Goal: Task Accomplishment & Management: Use online tool/utility

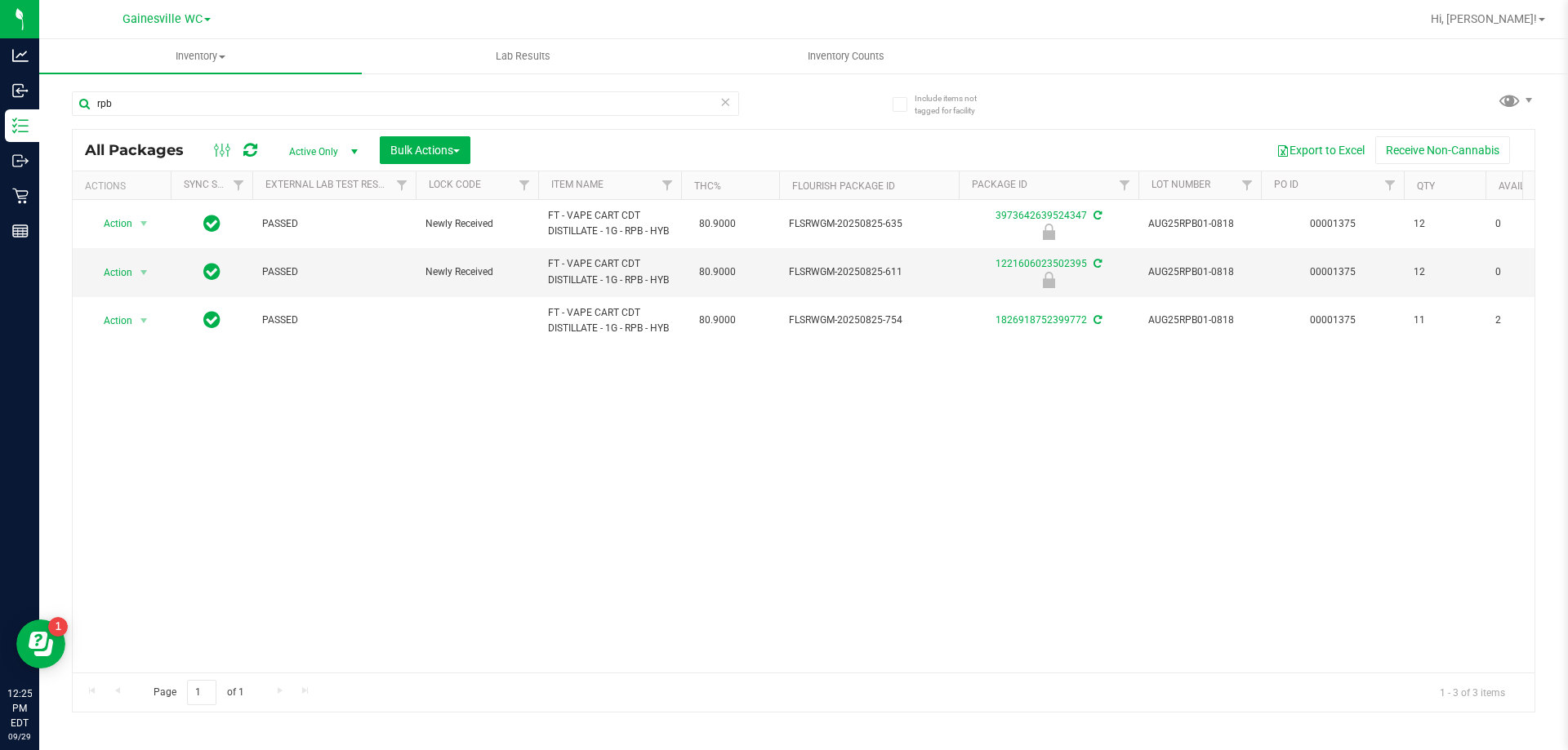
drag, startPoint x: 167, startPoint y: 107, endPoint x: 46, endPoint y: 99, distance: 121.3
click at [46, 99] on div "Include items not tagged for facility rpb All Packages Active Only Active Only …" at bounding box center [804, 321] width 1529 height 498
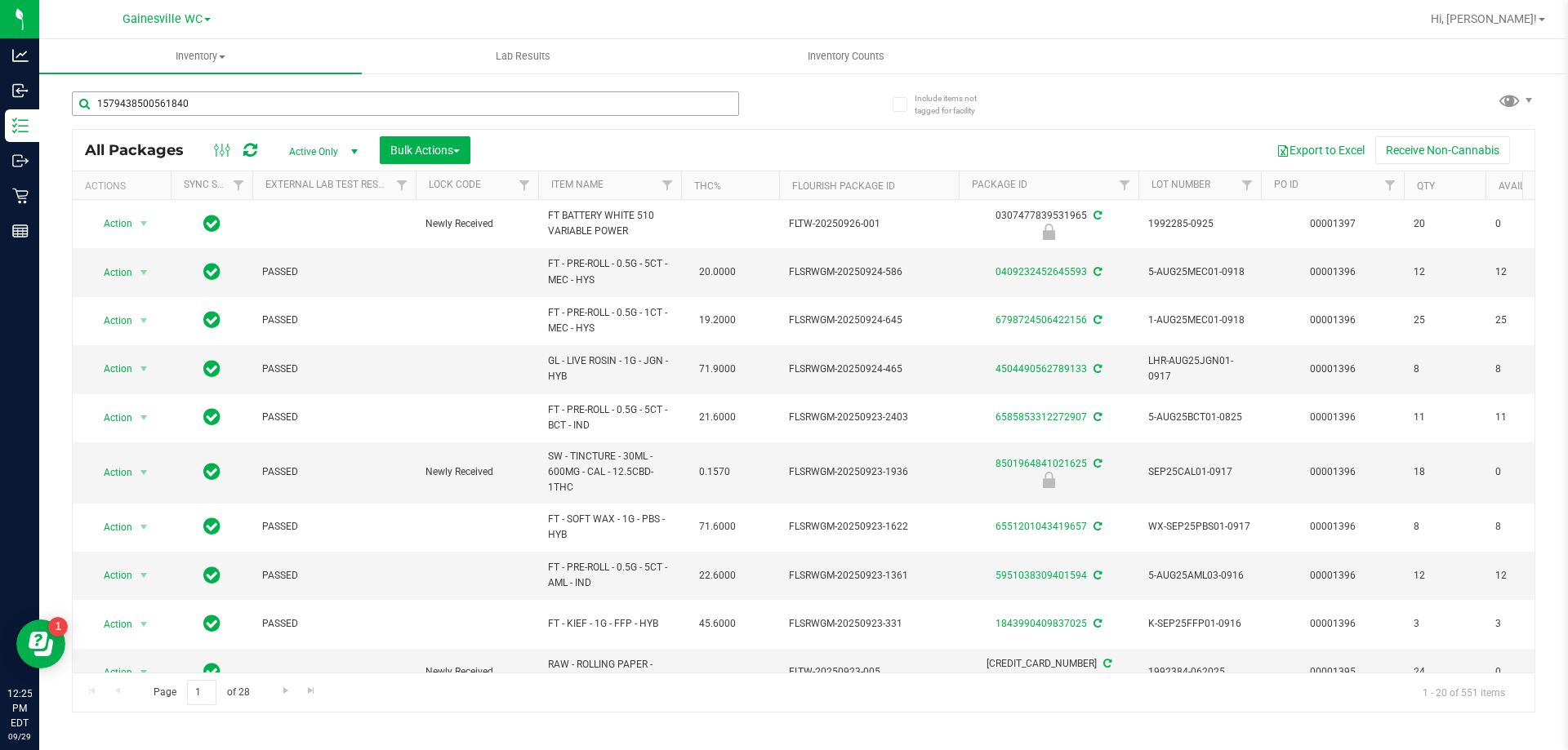
type input "1579438500561840"
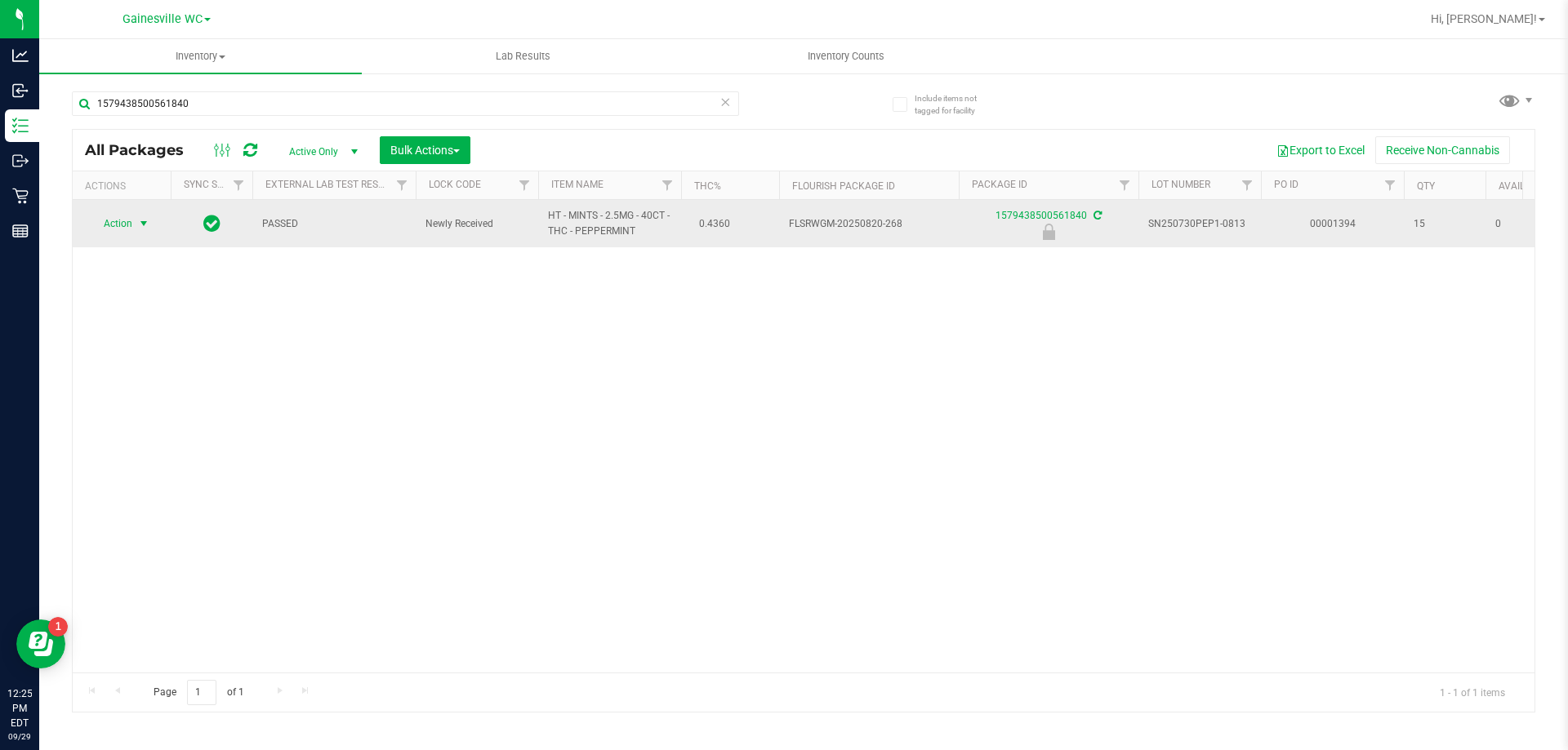
click at [109, 224] on span "Action" at bounding box center [110, 224] width 44 height 22
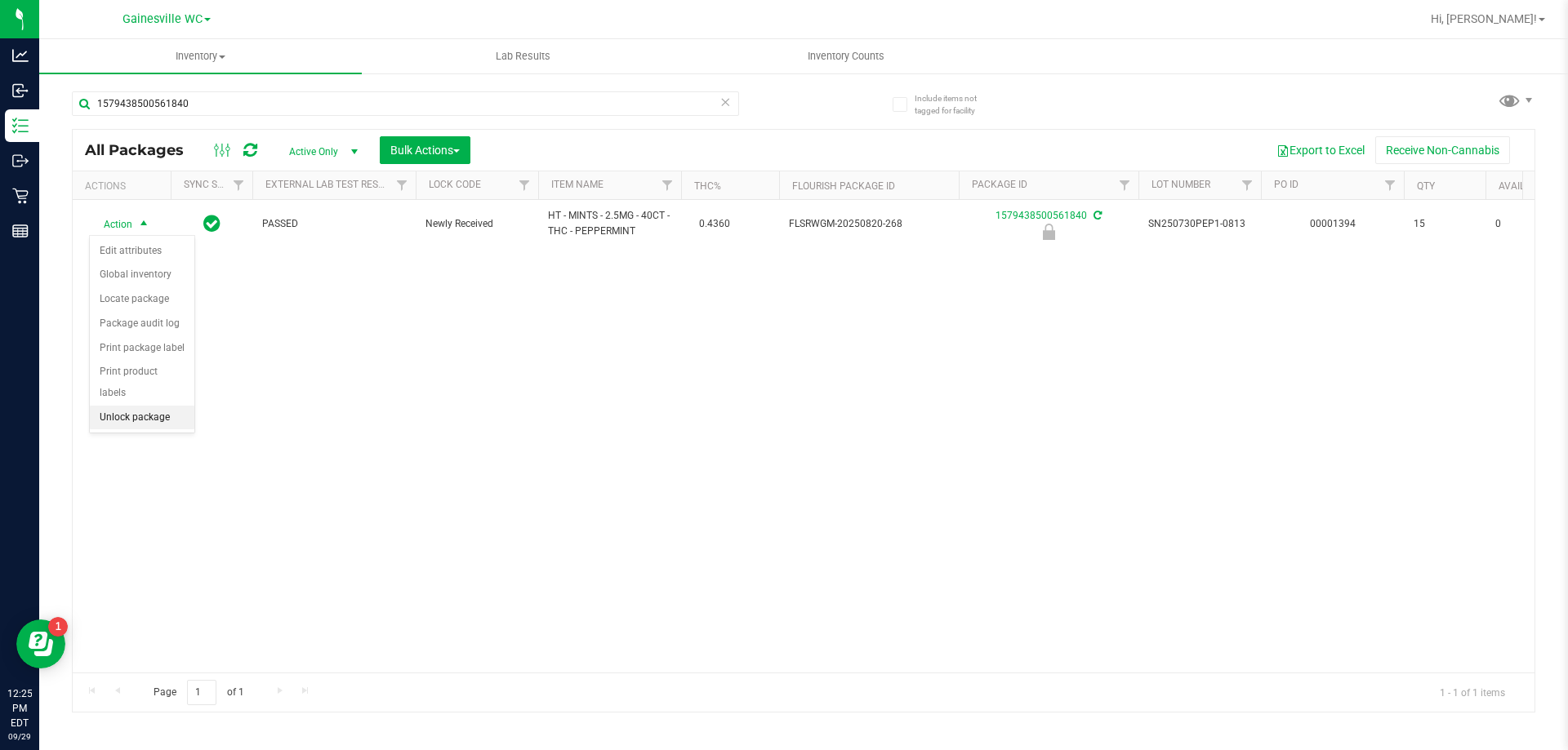
click at [157, 406] on li "Unlock package" at bounding box center [142, 418] width 105 height 24
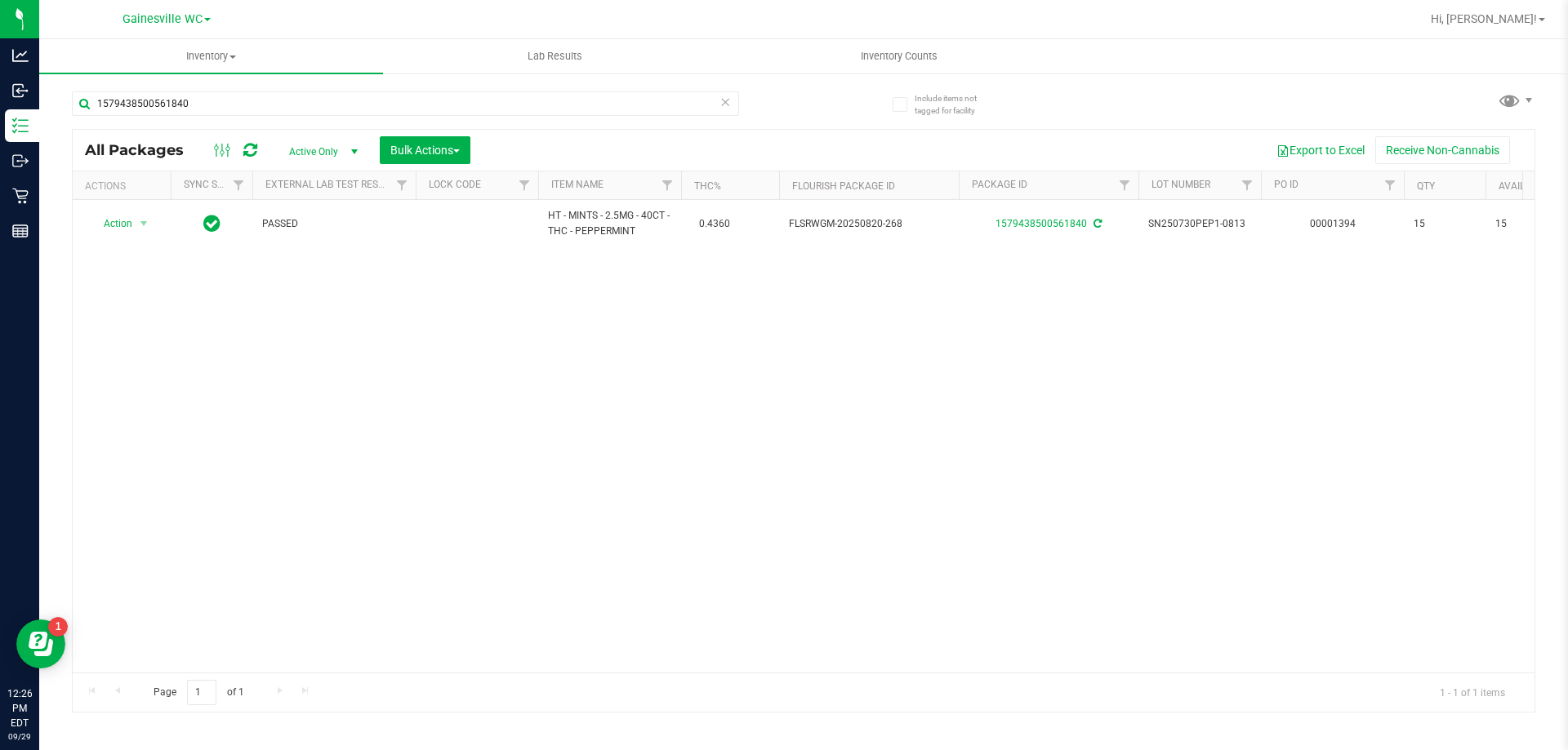
click at [725, 98] on icon at bounding box center [725, 101] width 11 height 20
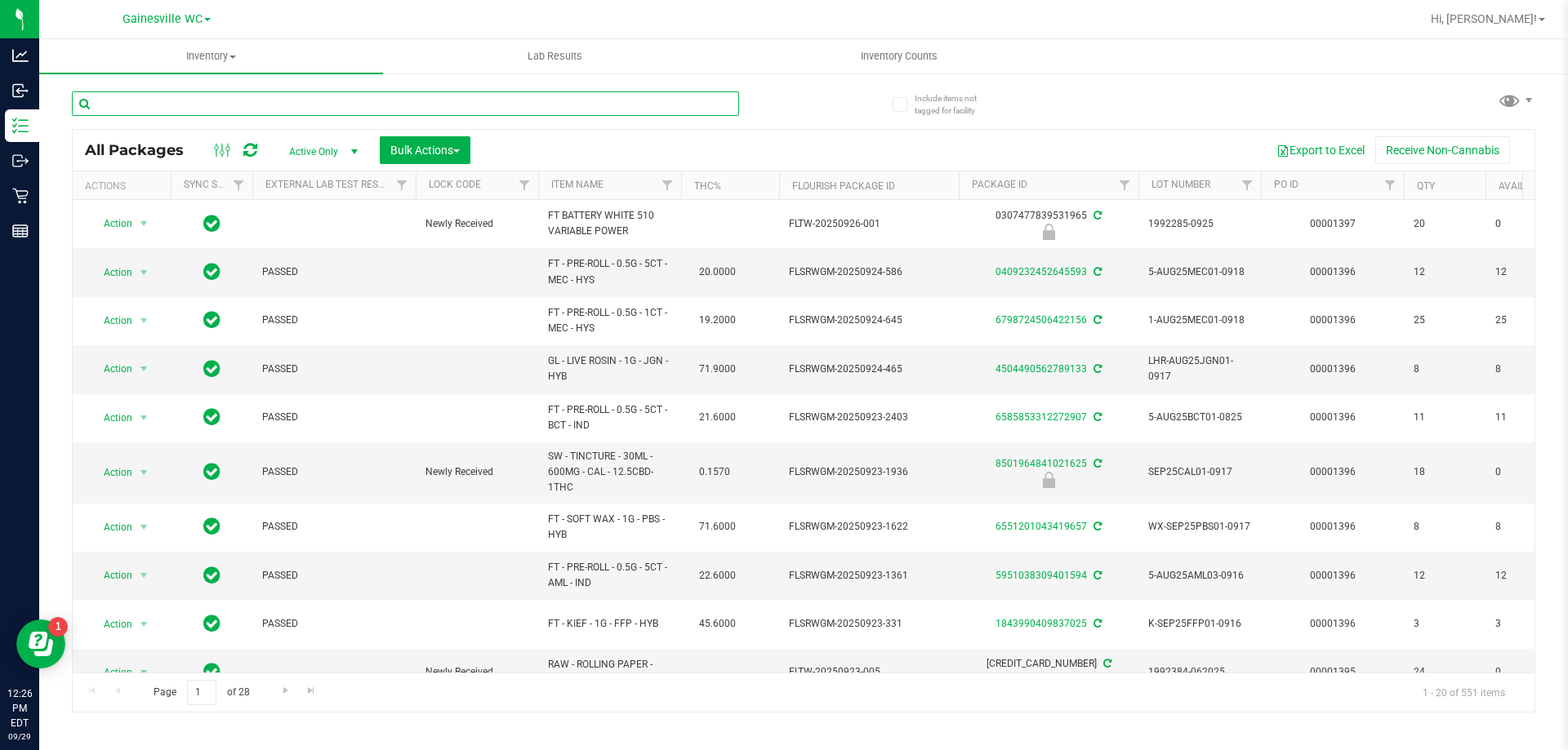
click at [368, 92] on input "text" at bounding box center [405, 104] width 667 height 24
type input "1959529729105942"
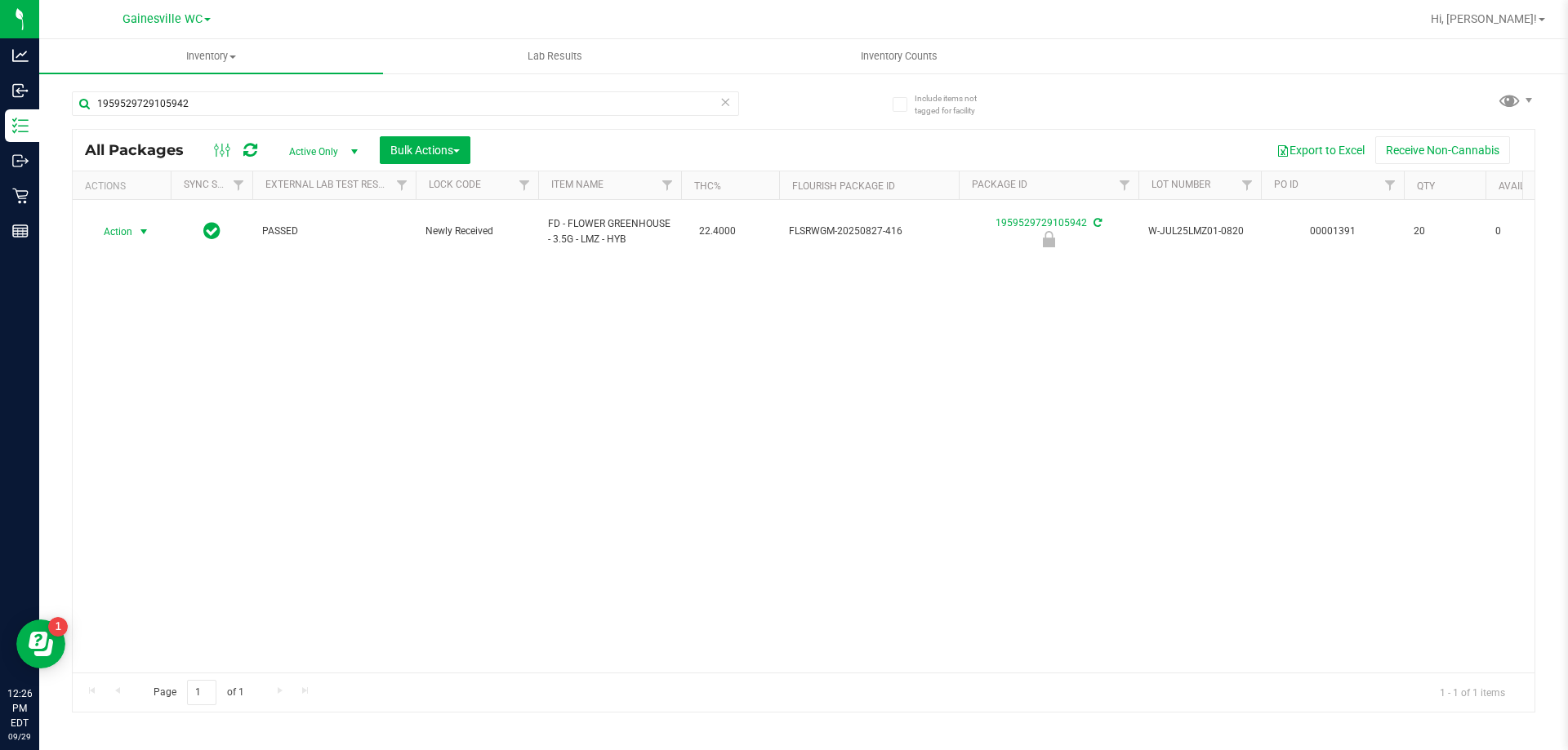
click at [107, 224] on span "Action" at bounding box center [110, 232] width 44 height 22
click at [119, 406] on li "Unlock package" at bounding box center [142, 418] width 105 height 24
click at [735, 109] on input "1959529729105942" at bounding box center [405, 104] width 667 height 24
type input "1"
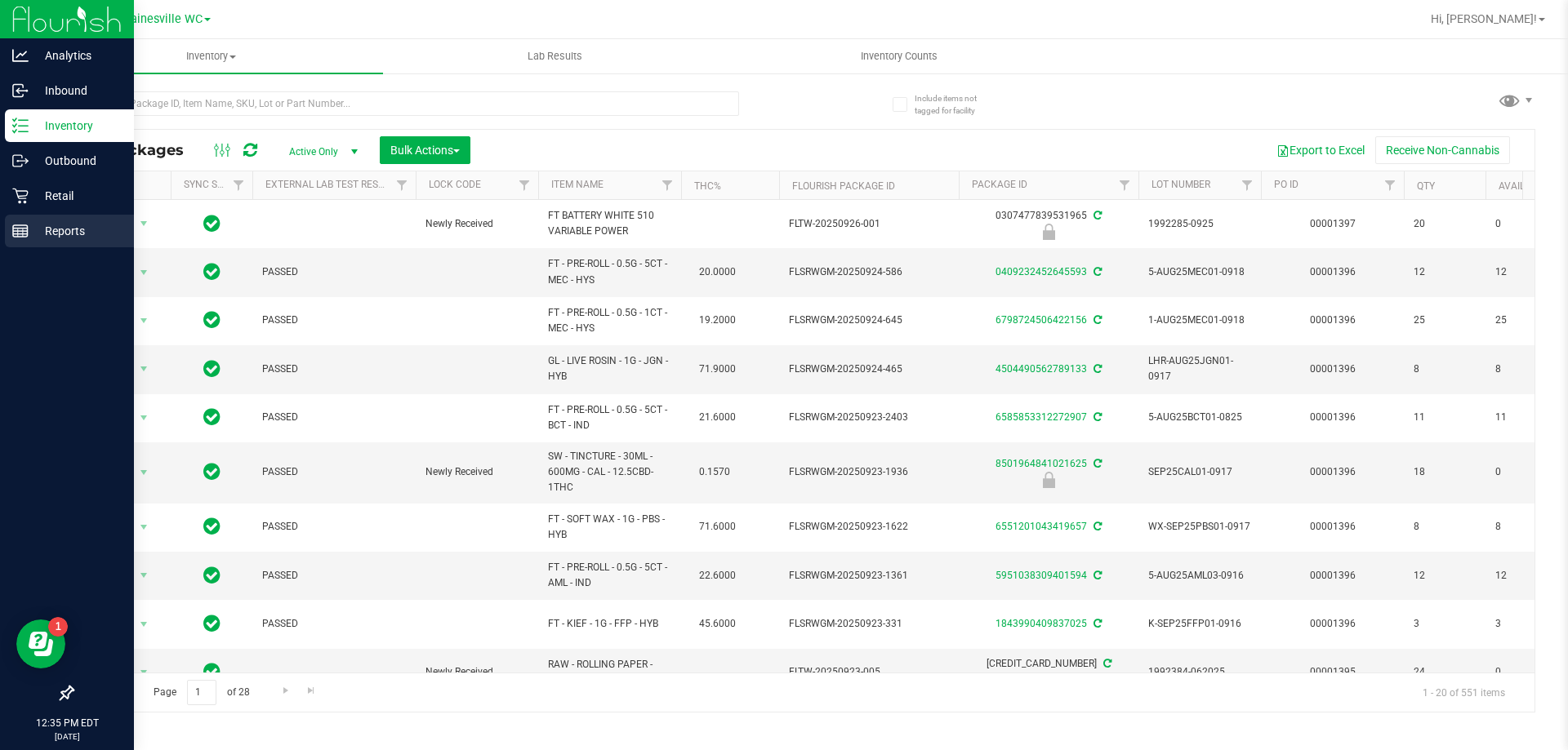
click at [9, 218] on div "Reports" at bounding box center [69, 231] width 129 height 33
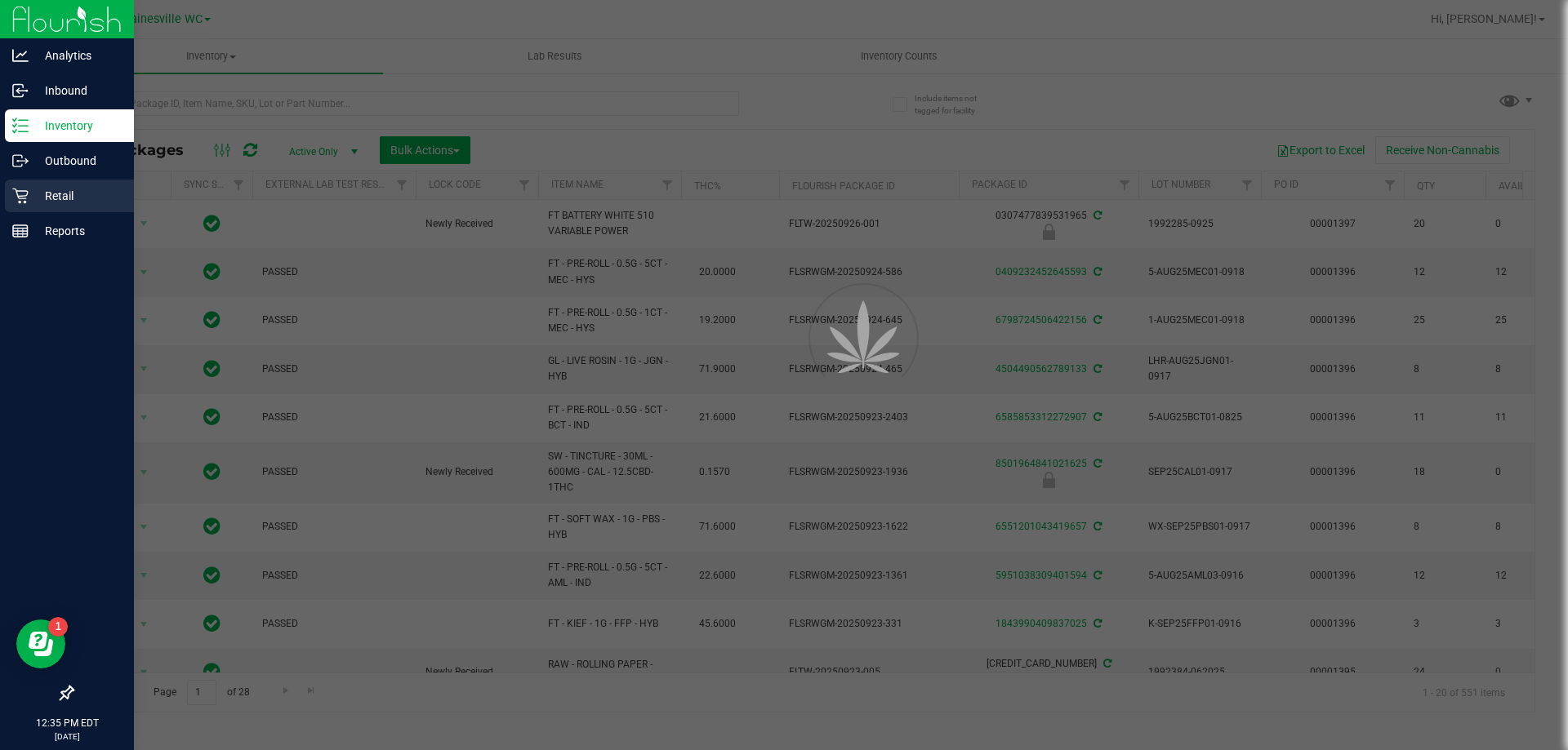
click at [42, 202] on p "Retail" at bounding box center [78, 195] width 98 height 20
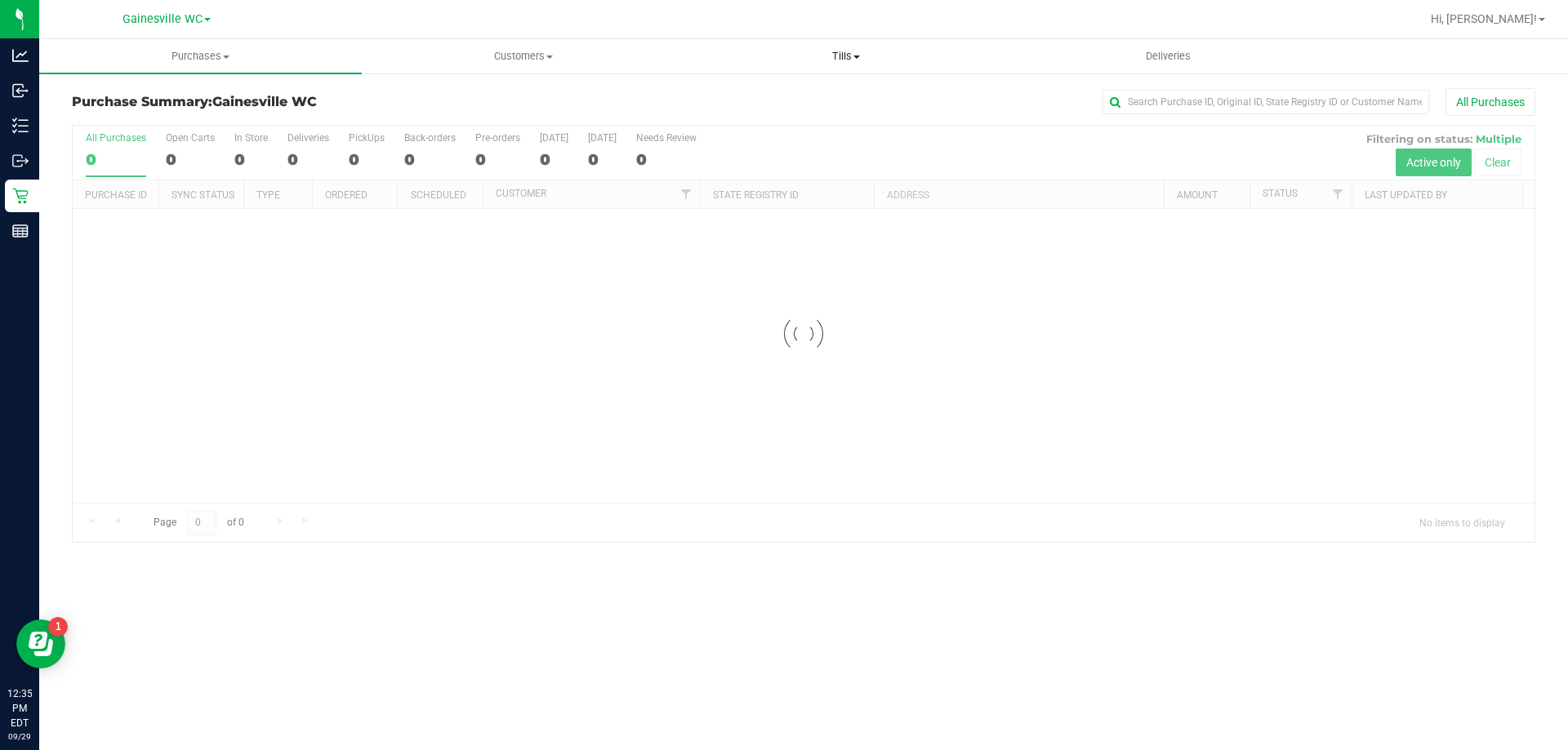
click at [844, 41] on uib-tab-heading "Tills Manage tills Reconcile e-payments" at bounding box center [845, 56] width 321 height 33
click at [764, 102] on span "Manage tills" at bounding box center [739, 98] width 110 height 14
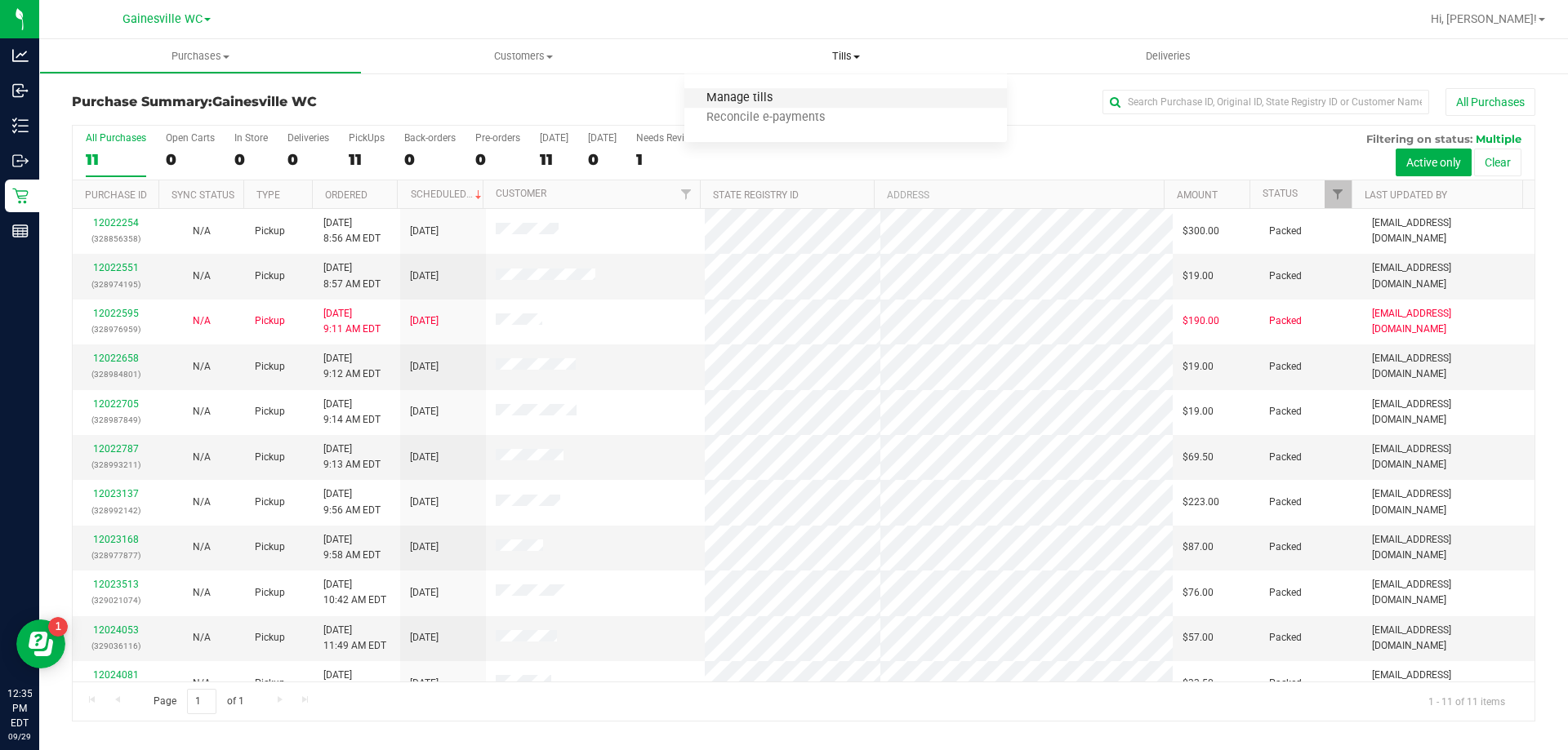
click at [780, 99] on span "Manage tills" at bounding box center [739, 98] width 110 height 14
